Goal: Find specific page/section: Find specific page/section

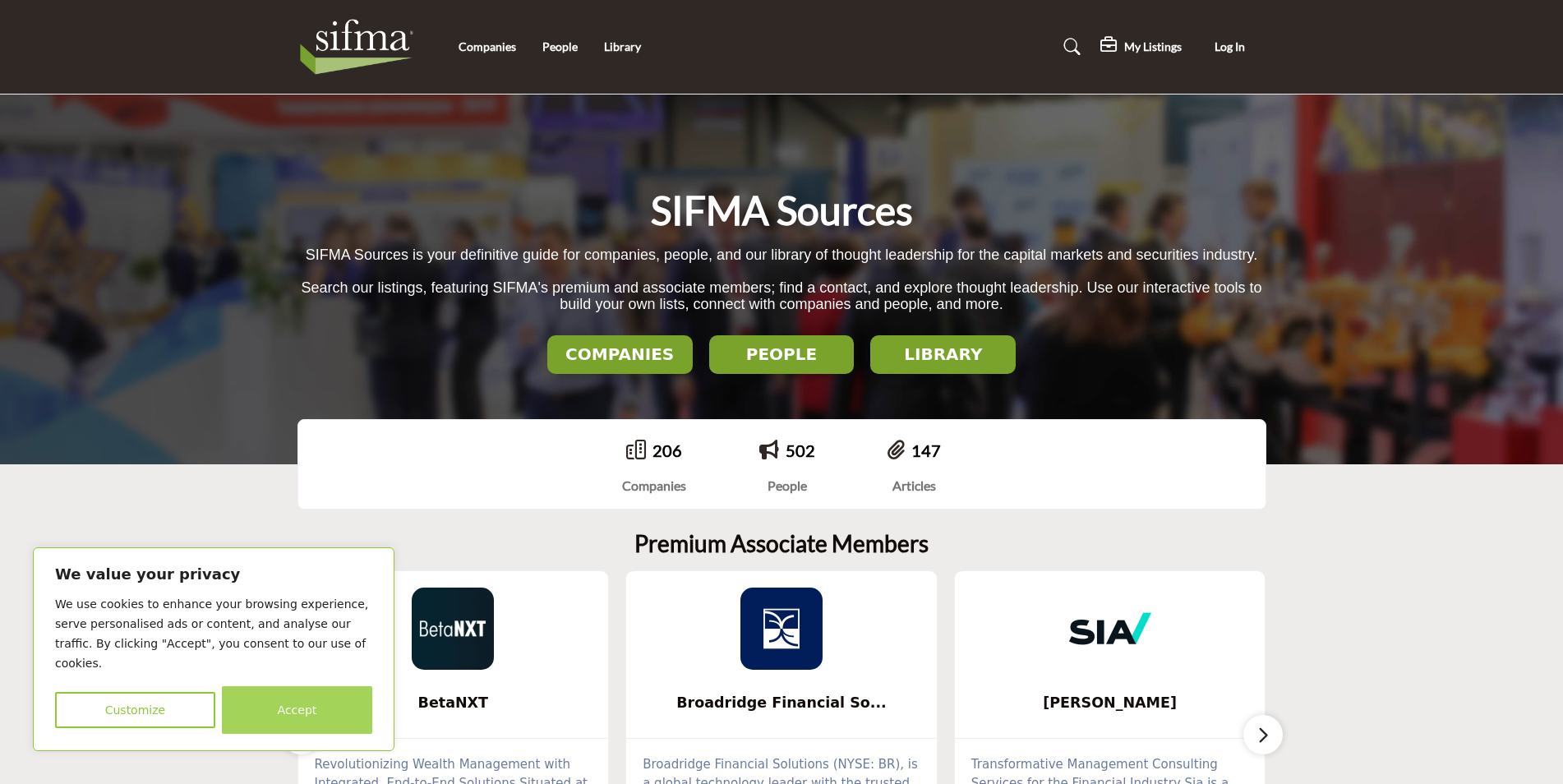
click at [312, 700] on button "Accept" at bounding box center [297, 710] width 150 height 48
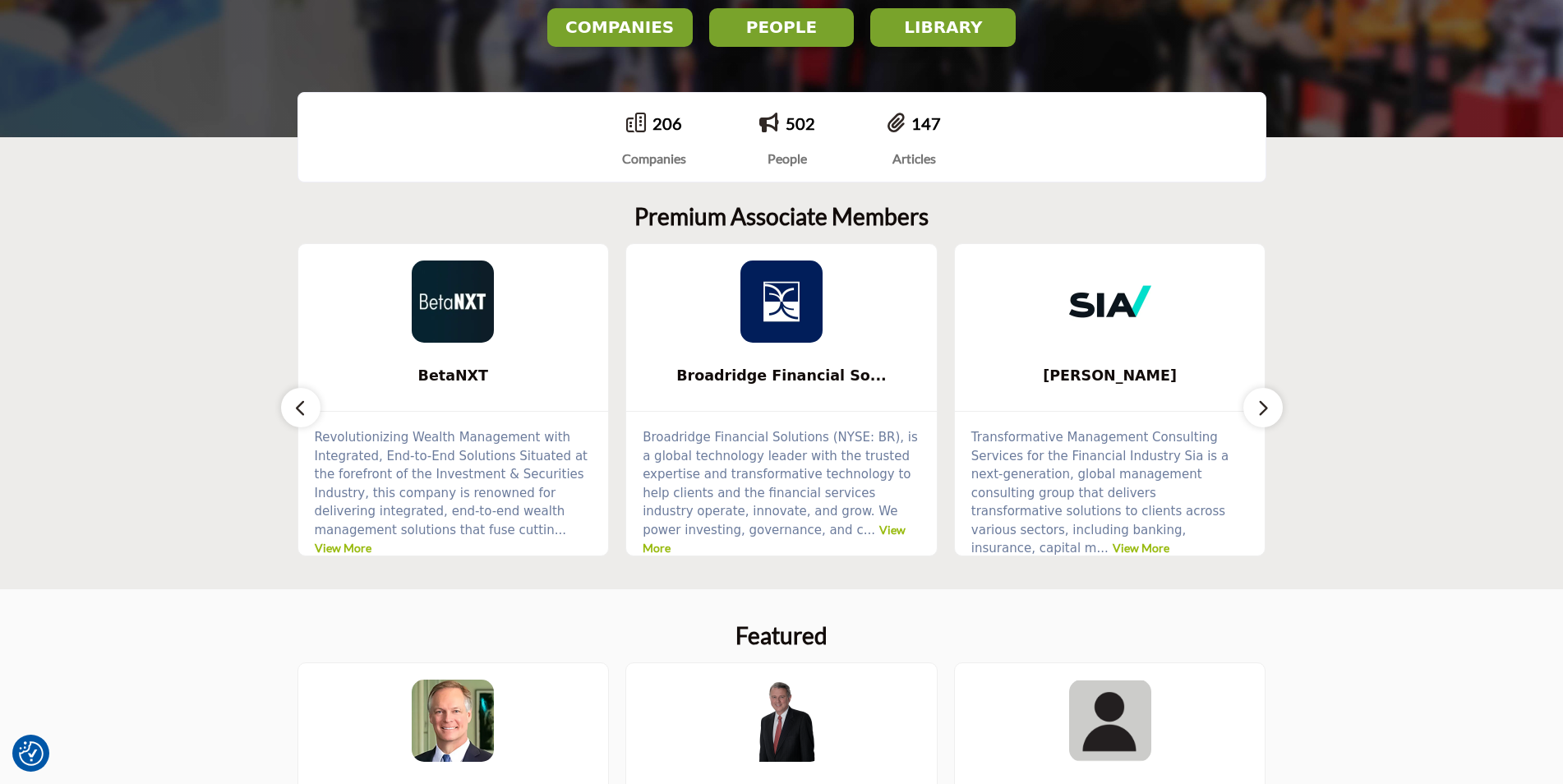
scroll to position [329, 0]
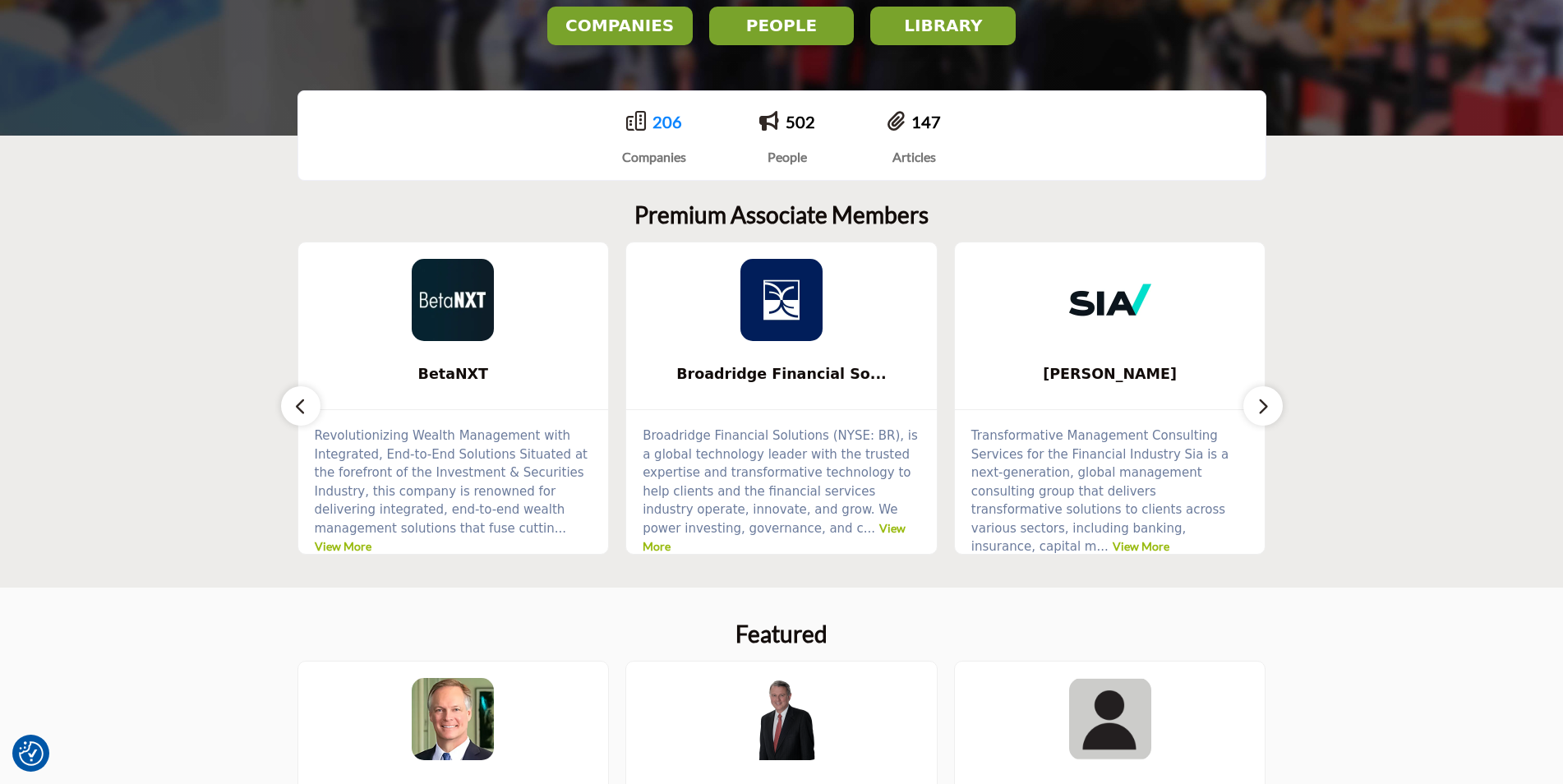
click at [664, 120] on link "206" at bounding box center [666, 121] width 30 height 20
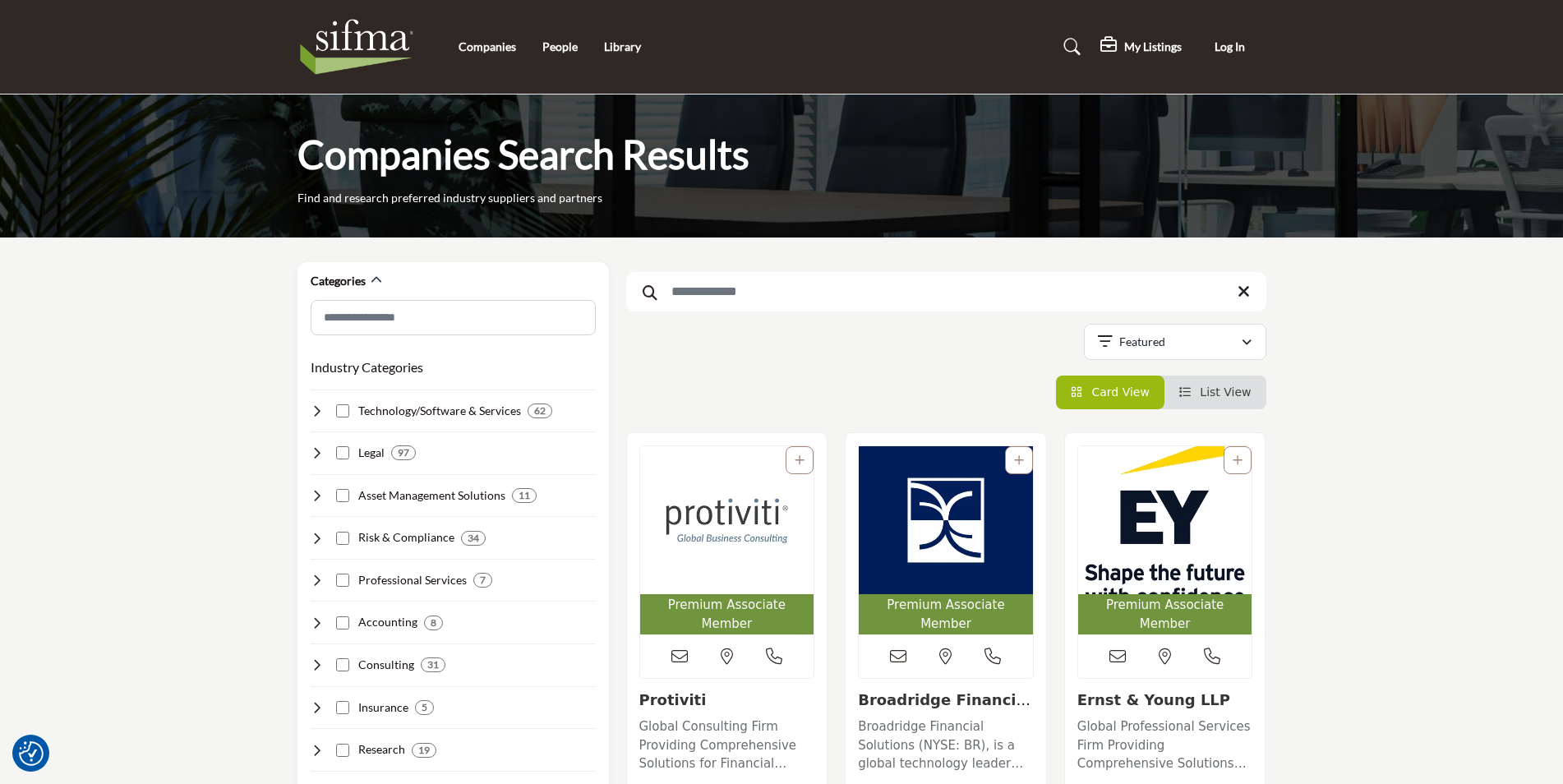
drag, startPoint x: 448, startPoint y: 630, endPoint x: 442, endPoint y: 401, distance: 229.1
